Goal: Task Accomplishment & Management: Manage account settings

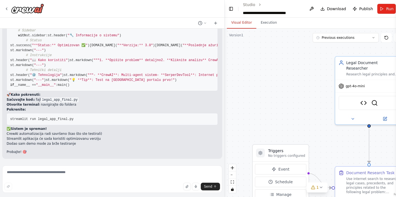
scroll to position [16737, 0]
click at [7, 7] on icon at bounding box center [6, 9] width 4 height 4
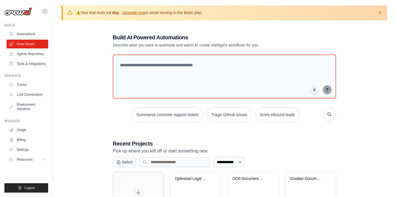
drag, startPoint x: 29, startPoint y: 187, endPoint x: 64, endPoint y: 194, distance: 34.9
click at [64, 194] on body "[EMAIL_ADDRESS][DOMAIN_NAME] Settings Build Automations Resources Blog" at bounding box center [198, 151] width 396 height 303
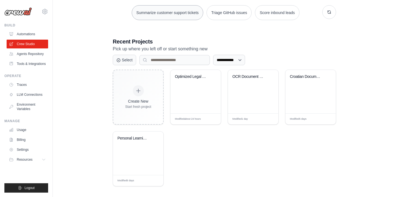
scroll to position [104, 0]
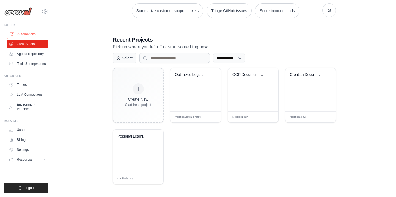
click at [31, 35] on link "Automations" at bounding box center [28, 34] width 42 height 9
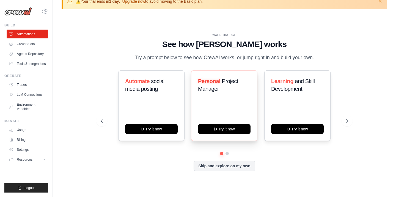
scroll to position [19, 0]
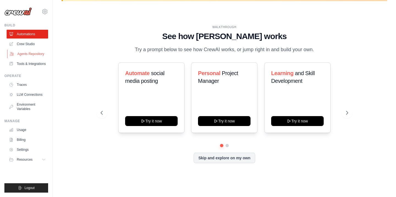
click at [25, 58] on link "Agents Repository" at bounding box center [28, 54] width 42 height 9
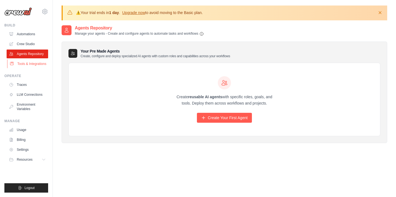
click at [23, 68] on link "Tools & Integrations" at bounding box center [28, 63] width 42 height 9
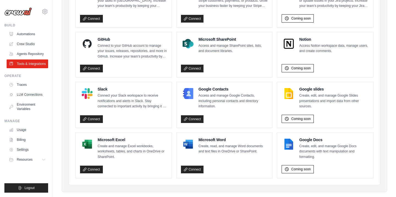
scroll to position [365, 0]
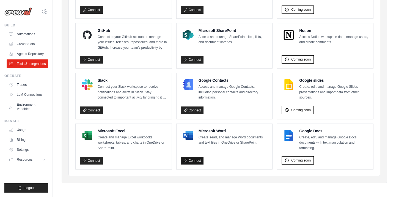
click at [193, 161] on link "Connect" at bounding box center [192, 161] width 23 height 8
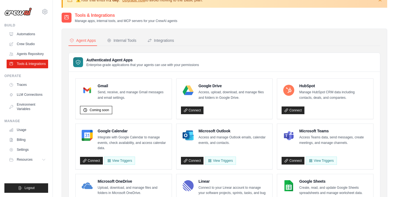
scroll to position [0, 0]
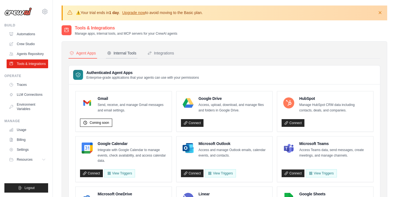
click at [122, 50] on div "Internal Tools" at bounding box center [121, 53] width 29 height 6
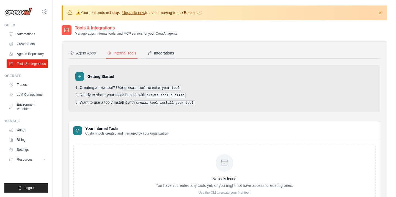
click at [167, 52] on div "Integrations" at bounding box center [161, 53] width 27 height 6
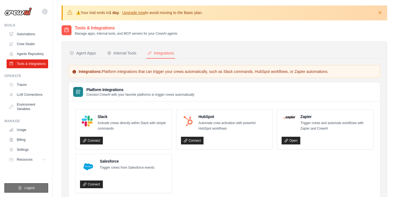
click at [35, 187] on span "Logout" at bounding box center [29, 188] width 10 height 4
